Goal: Obtain resource: Download file/media

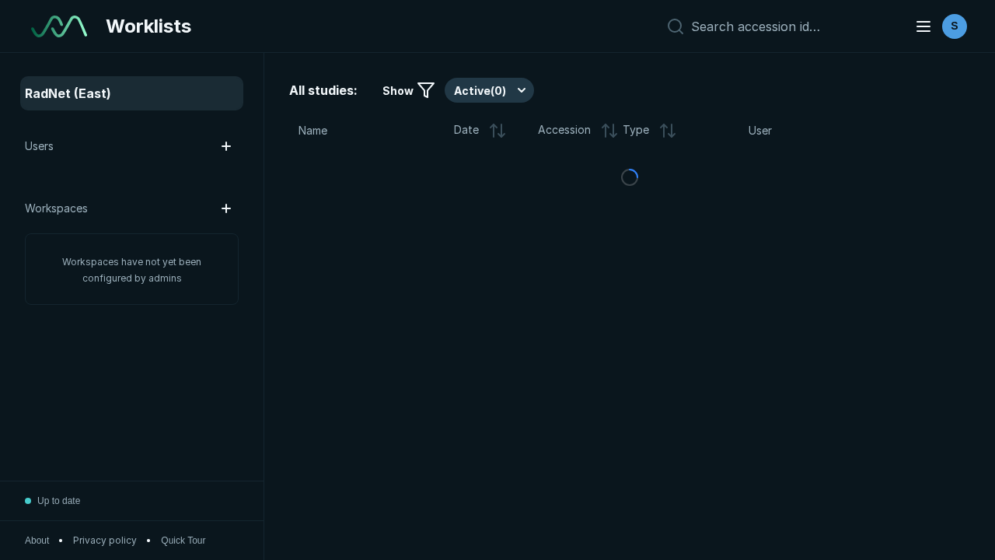
scroll to position [4245, 6475]
